Goal: Navigation & Orientation: Understand site structure

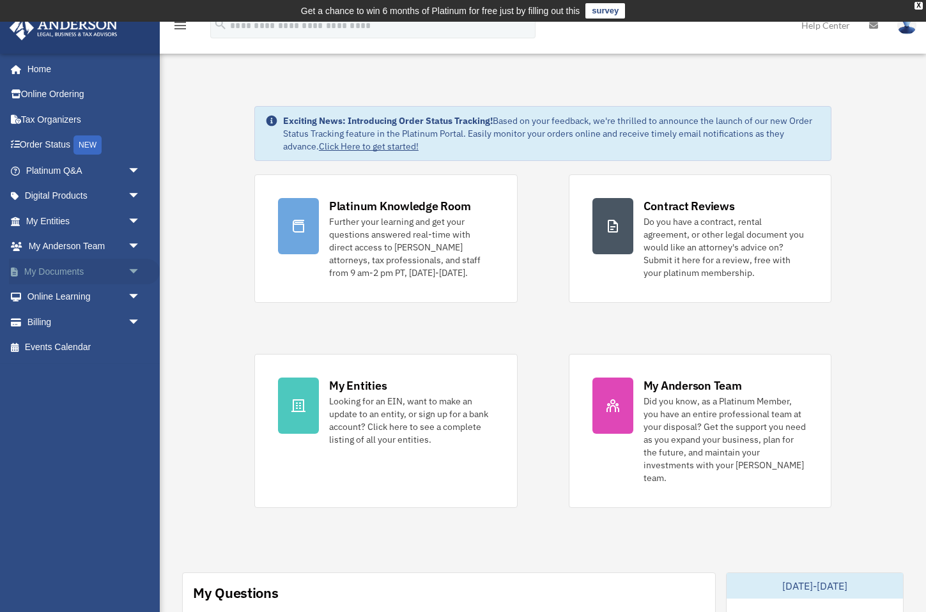
click at [78, 272] on link "My Documents arrow_drop_down" at bounding box center [84, 272] width 151 height 26
click at [134, 273] on span "arrow_drop_down" at bounding box center [141, 272] width 26 height 26
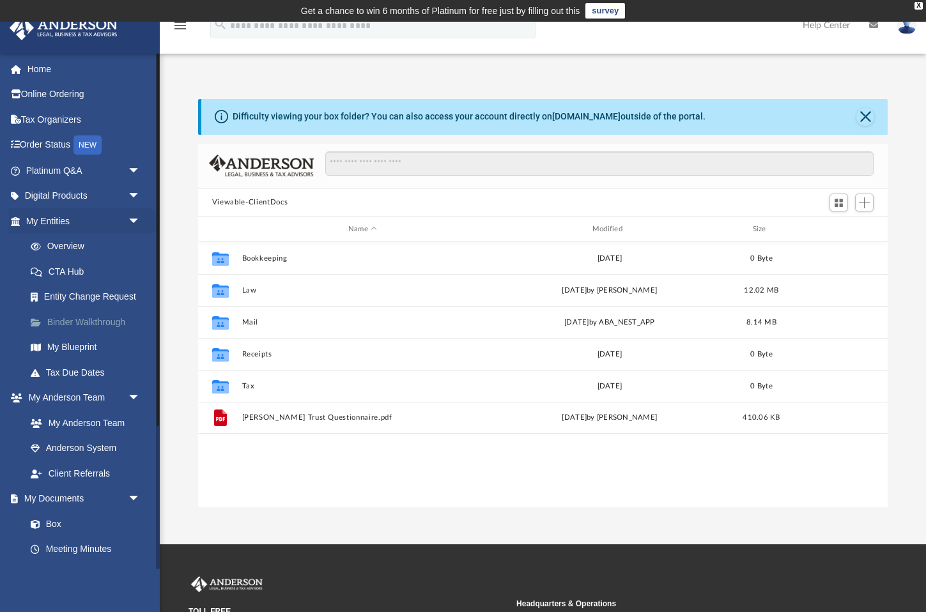
scroll to position [290, 689]
click at [98, 322] on link "Binder Walkthrough" at bounding box center [89, 322] width 142 height 26
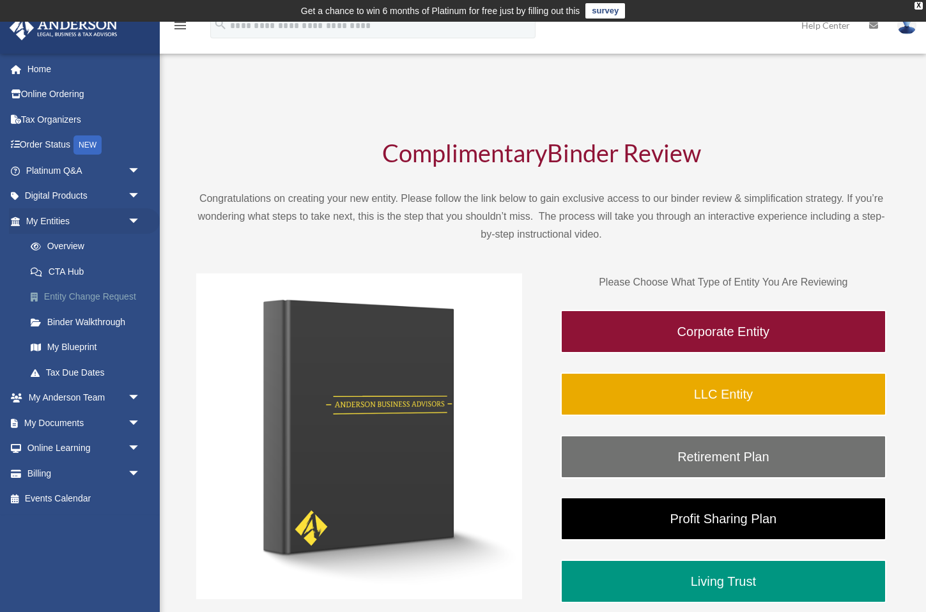
click at [89, 296] on link "Entity Change Request" at bounding box center [89, 297] width 142 height 26
click at [84, 341] on link "My Blueprint" at bounding box center [89, 348] width 142 height 26
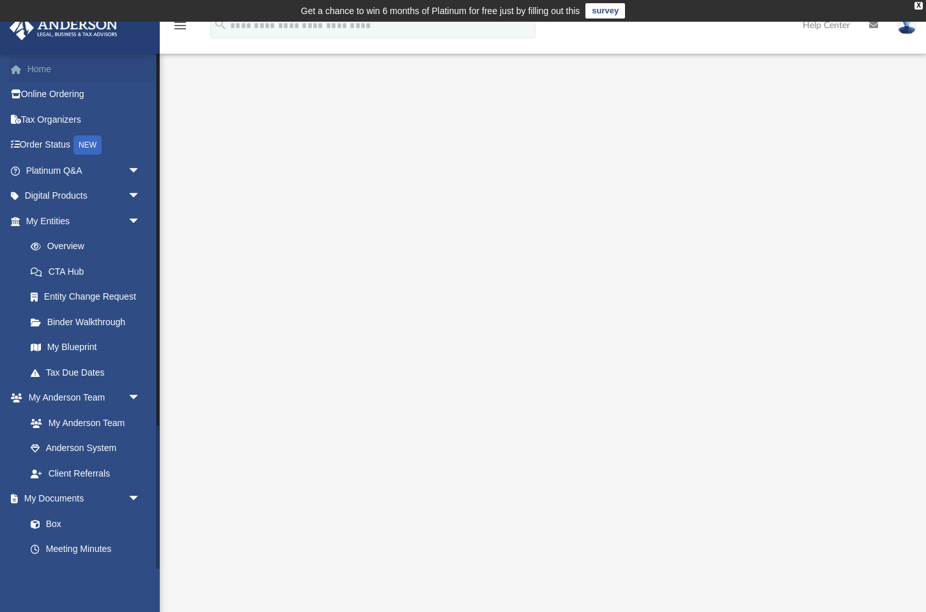
click at [49, 73] on link "Home" at bounding box center [84, 69] width 151 height 26
